Goal: Book appointment/travel/reservation

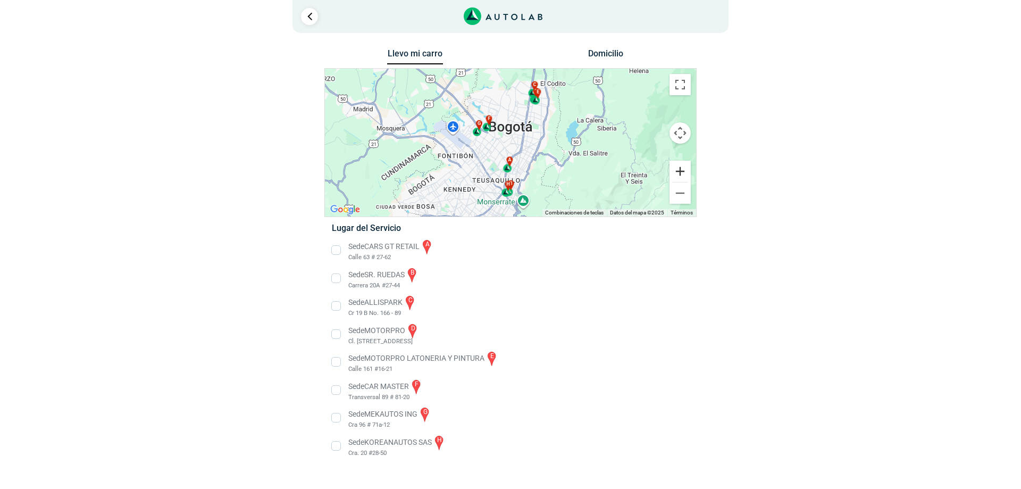
click at [679, 166] on button "Ampliar" at bounding box center [679, 171] width 21 height 21
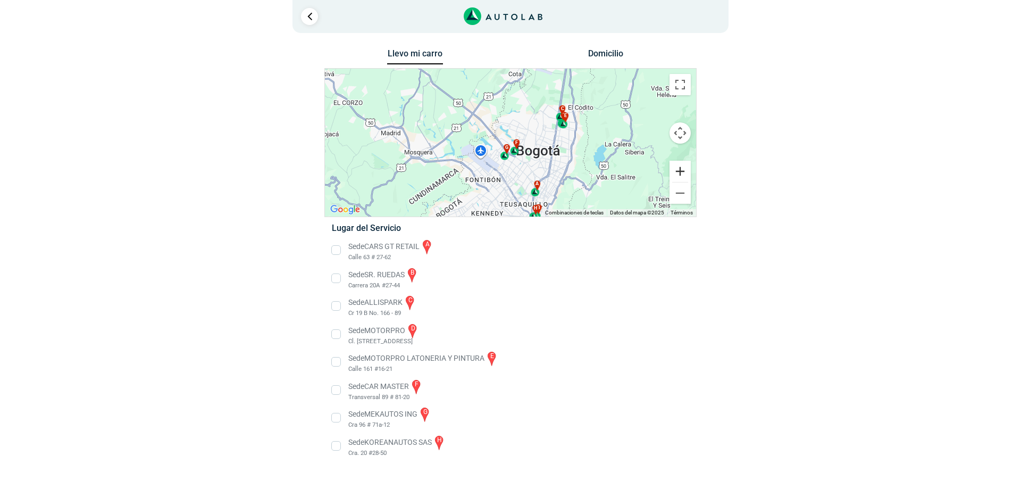
click at [678, 171] on button "Ampliar" at bounding box center [679, 171] width 21 height 21
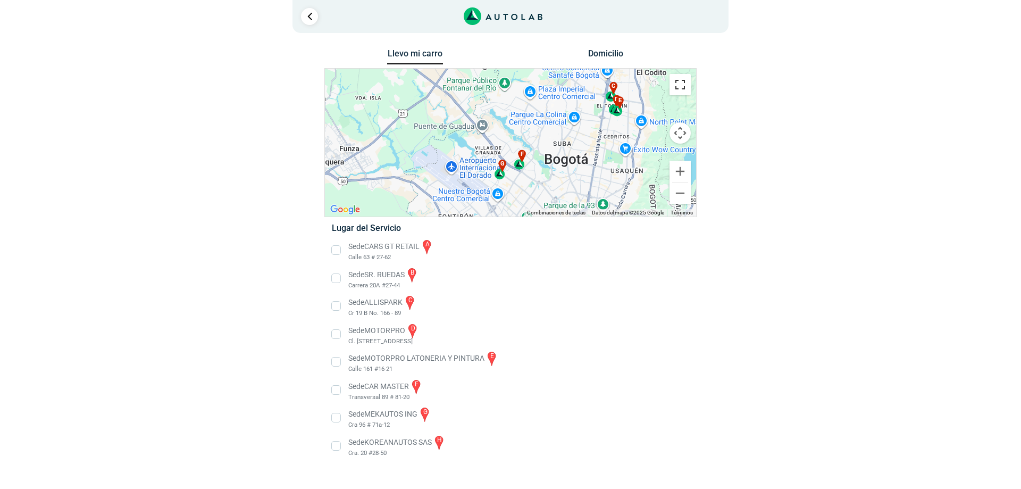
click at [680, 82] on button "Cambiar a la vista en pantalla completa" at bounding box center [679, 84] width 21 height 21
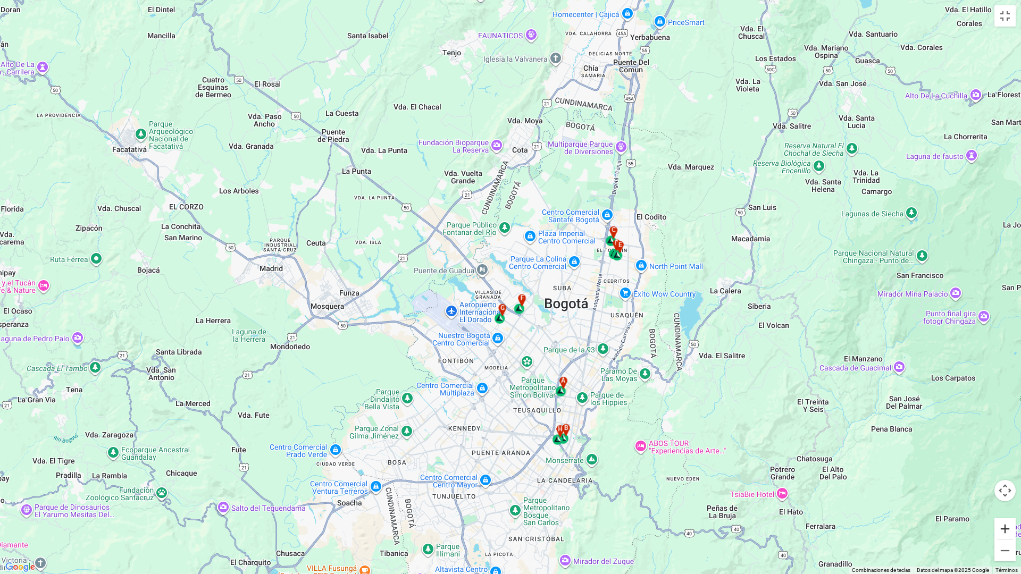
click at [1008, 488] on button "Ampliar" at bounding box center [1004, 528] width 21 height 21
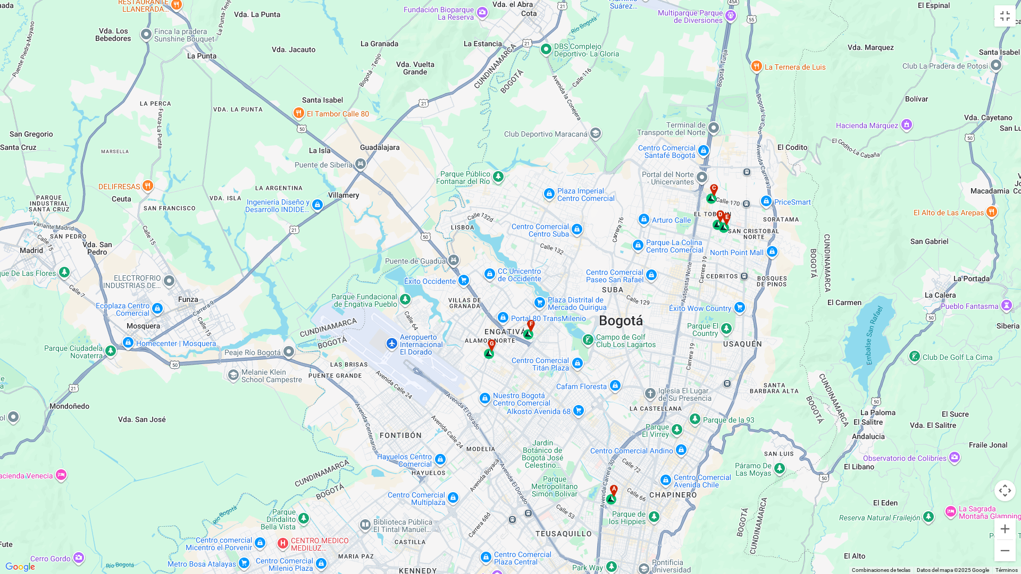
click at [713, 201] on div "c" at bounding box center [712, 194] width 12 height 20
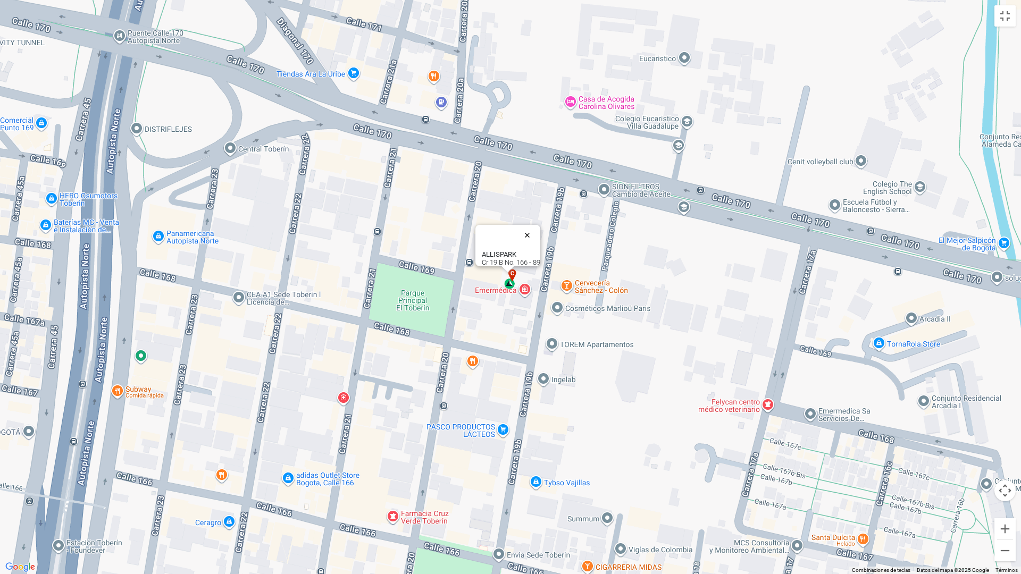
click at [531, 227] on button "Cerrar" at bounding box center [530, 235] width 26 height 26
click at [1009, 16] on button "Cambiar a la vista en pantalla completa" at bounding box center [1004, 15] width 21 height 21
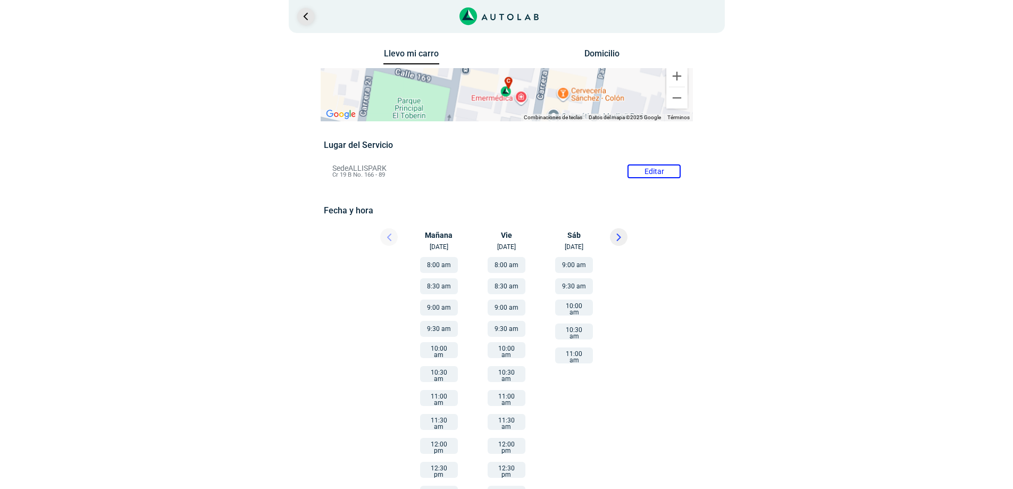
click at [302, 18] on link "Ir al paso anterior" at bounding box center [305, 16] width 17 height 17
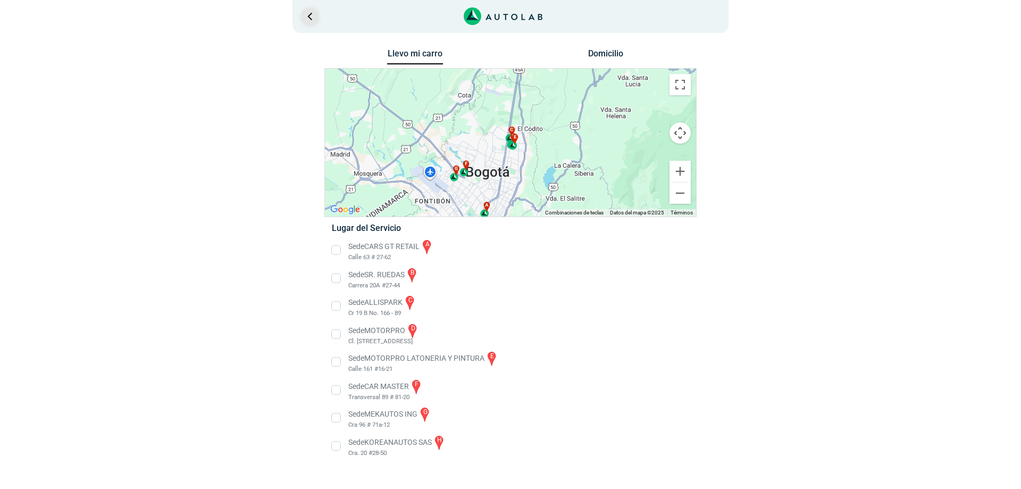
click at [307, 12] on link "Ir al paso anterior" at bounding box center [309, 16] width 17 height 17
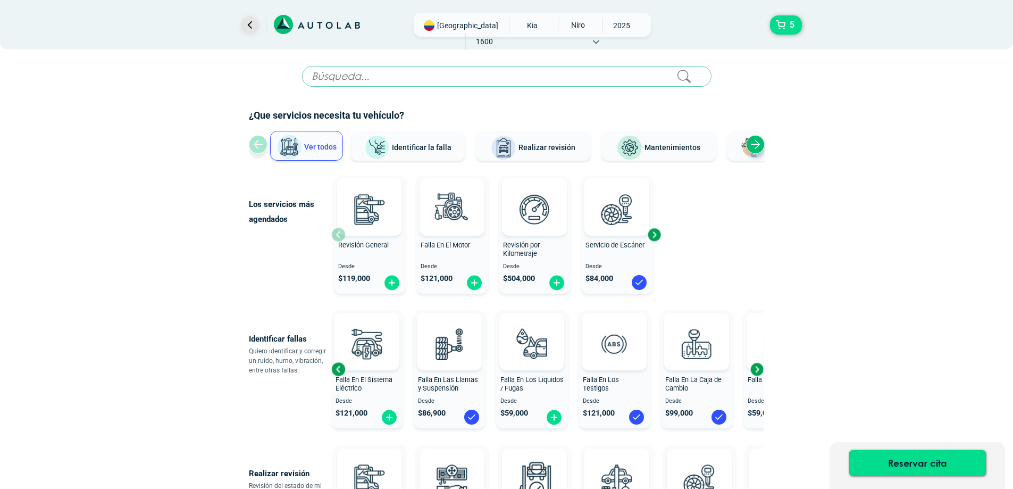
click at [254, 23] on link "Ir al paso anterior" at bounding box center [249, 24] width 17 height 17
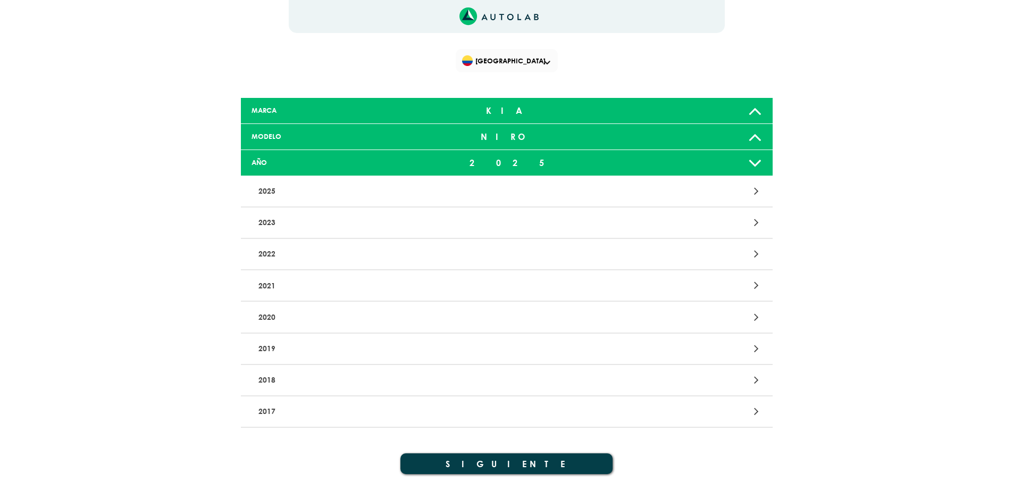
click at [254, 23] on div "5 [GEOGRAPHIC_DATA] ×" at bounding box center [507, 260] width 638 height 520
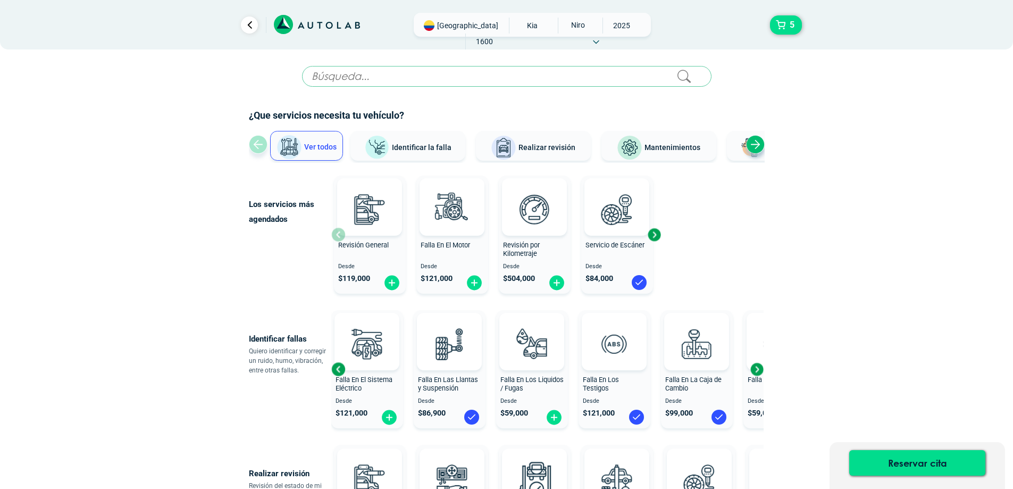
radio input "true"
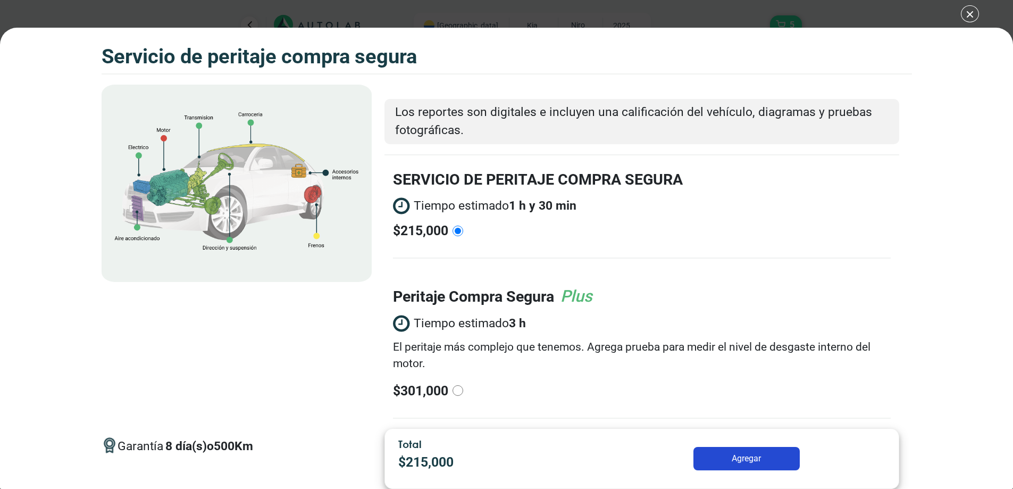
scroll to position [132, 0]
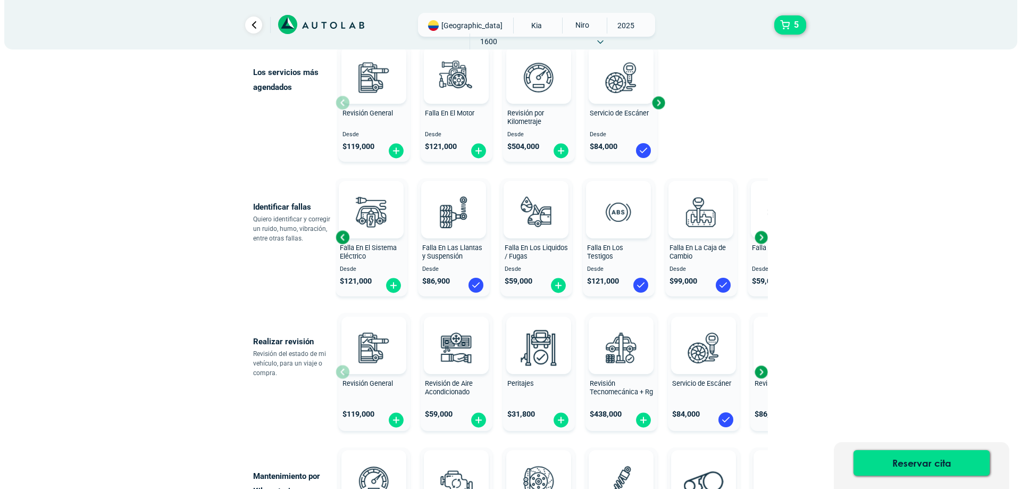
scroll to position [26, 0]
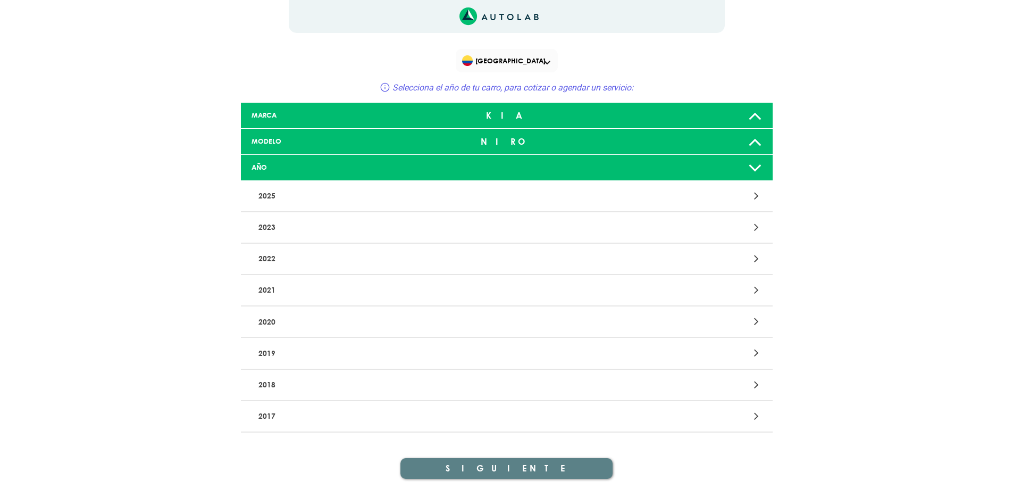
scroll to position [36, 0]
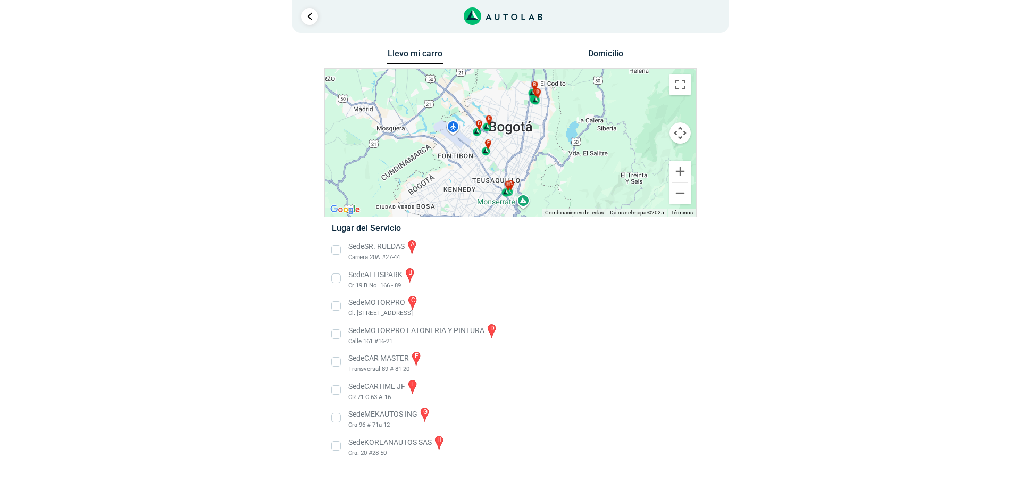
click at [337, 281] on li "Sede ALLISPARK b Cr 19 B No. 166 - 89" at bounding box center [510, 278] width 373 height 24
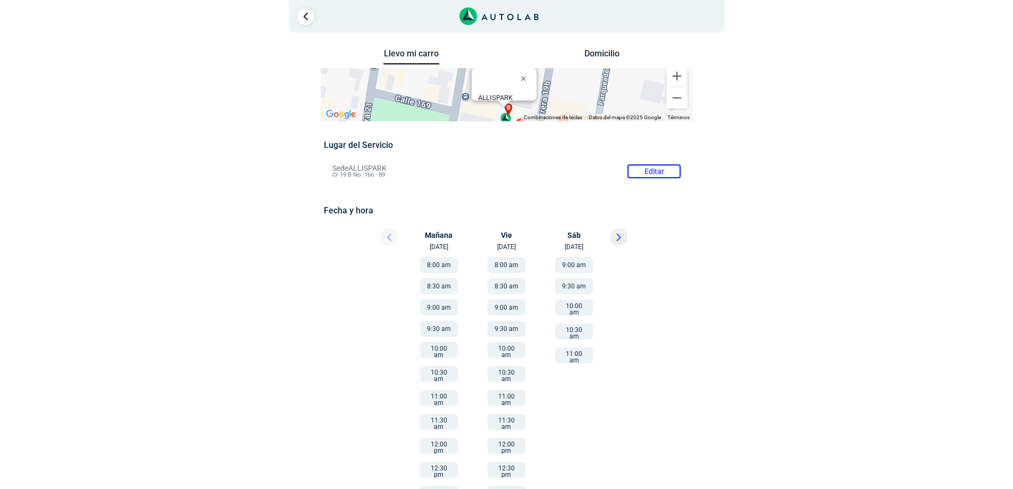
click at [501, 308] on button "9:00 am" at bounding box center [507, 307] width 38 height 16
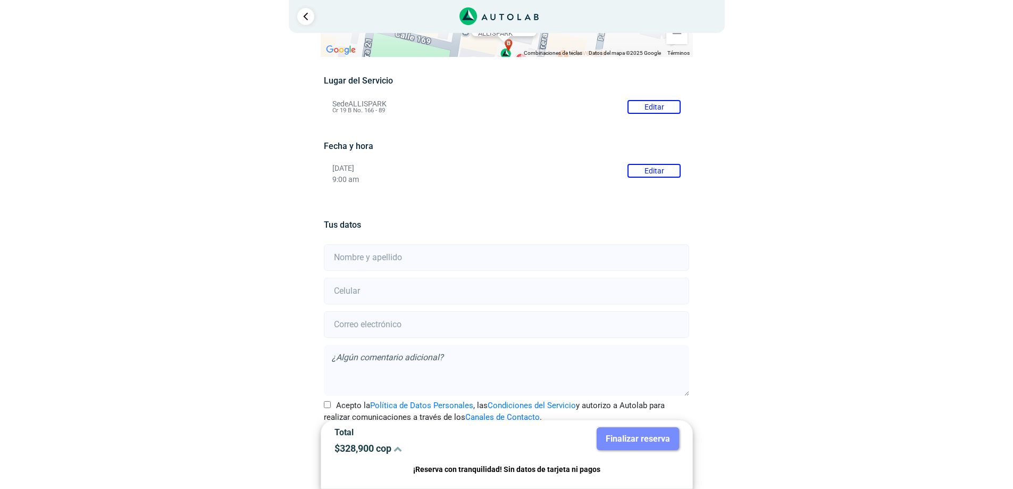
scroll to position [89, 0]
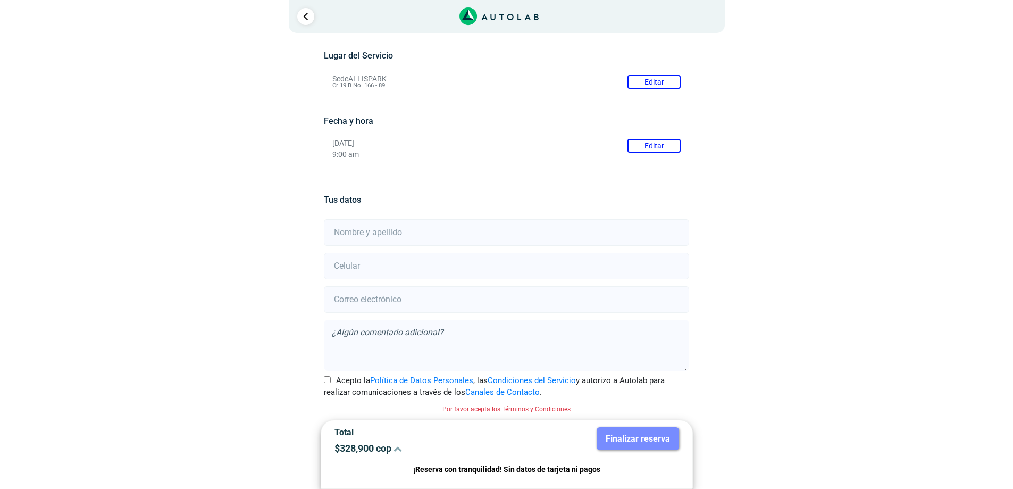
click at [365, 233] on input "text" at bounding box center [506, 232] width 365 height 27
type input "d"
type input "Diana Bulla"
click at [345, 265] on input "number" at bounding box center [506, 266] width 365 height 27
type input "3504117376"
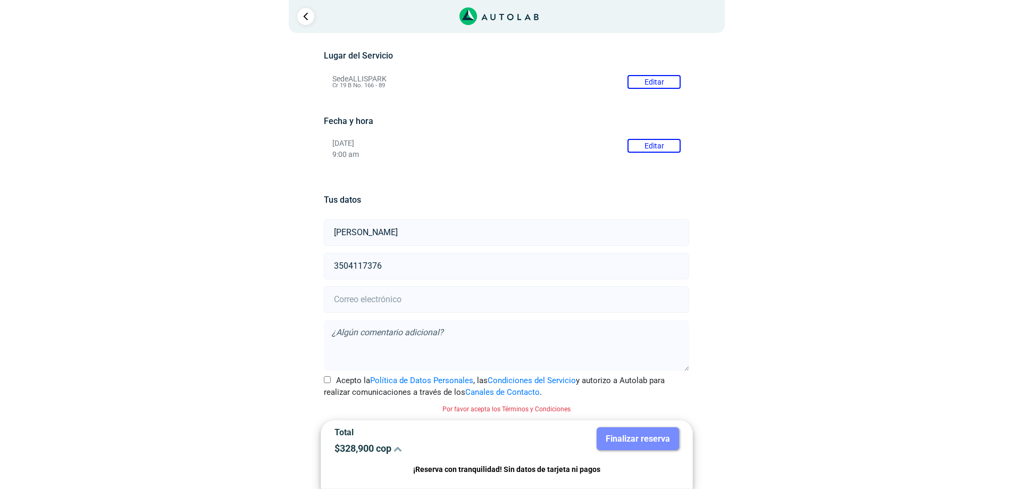
click at [351, 301] on input "email" at bounding box center [506, 299] width 365 height 27
type input "caritobulla098@gmail.com"
click at [377, 332] on textarea at bounding box center [506, 345] width 365 height 51
click at [327, 380] on input "Acepto la Política de Datos Personales , las Condiciones del Servicio y autoriz…" at bounding box center [327, 379] width 7 height 7
checkbox input "true"
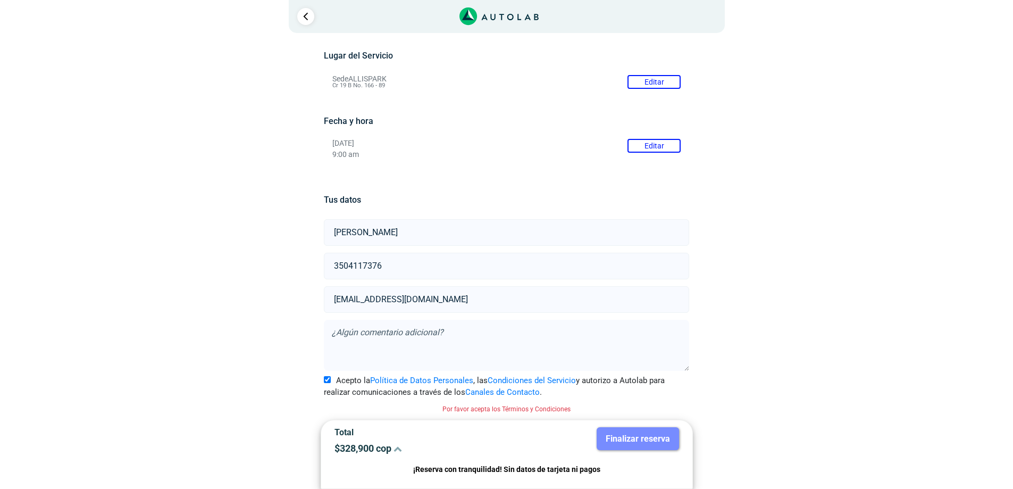
scroll to position [75, 0]
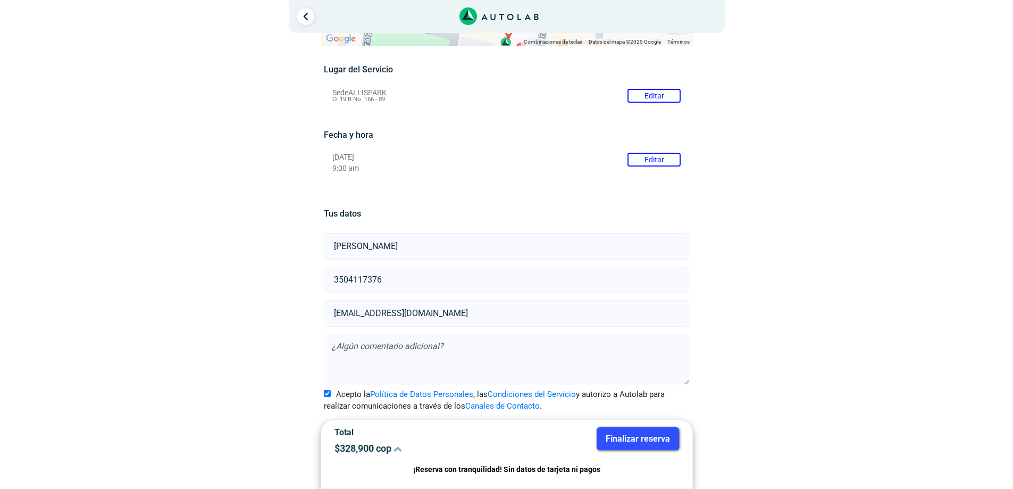
click at [361, 346] on textarea at bounding box center [506, 358] width 365 height 51
click at [608, 350] on textarea "Podrían contactarme antes para hacer algunos comentarios y definir si utedes me" at bounding box center [506, 358] width 365 height 51
click at [605, 350] on textarea "Podrían contactarme antes para hacer algunos comentarios y definir si utedes me" at bounding box center [506, 358] width 365 height 51
click at [662, 351] on textarea "Podrían contactarme antes para hacer algunos comentarios y definir si ustedes me" at bounding box center [506, 358] width 365 height 51
type textarea "Podrían contactarme antes para hacer algunos comentarios y definir si ustedes m…"
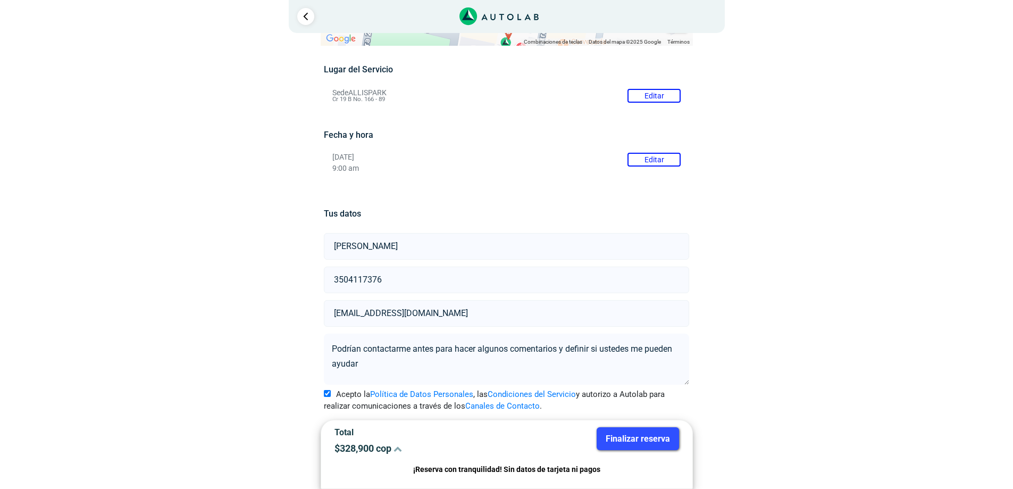
click at [627, 438] on button "Finalizar reserva" at bounding box center [637, 438] width 82 height 23
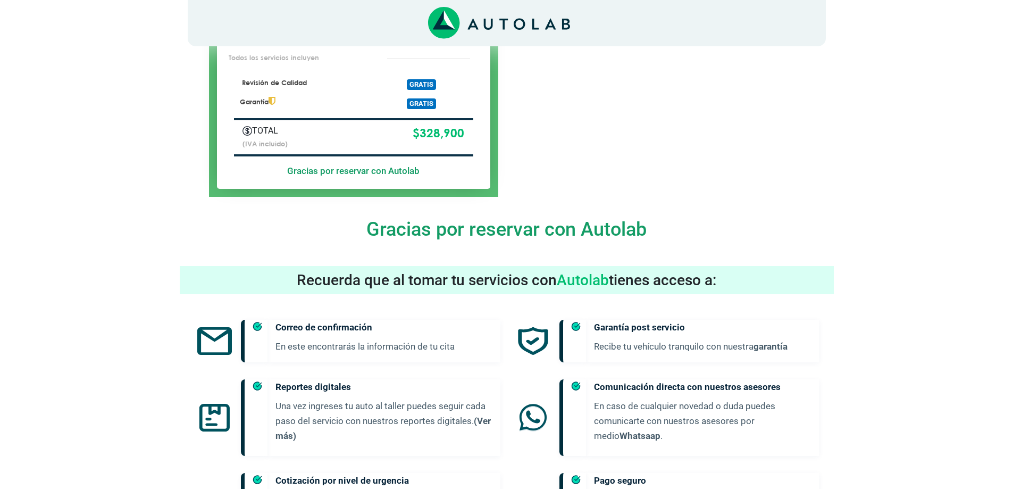
scroll to position [365, 0]
